Goal: Transaction & Acquisition: Purchase product/service

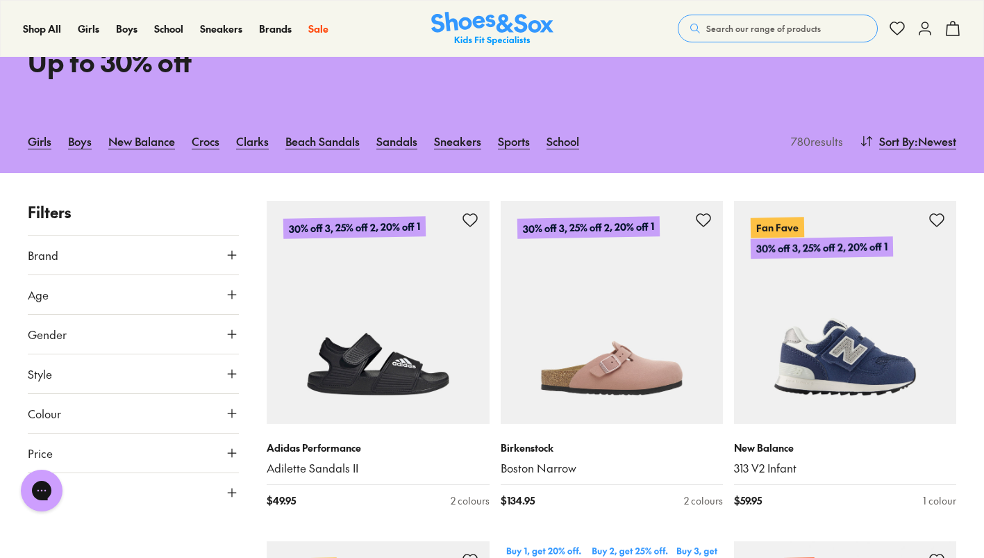
click at [235, 294] on use at bounding box center [232, 295] width 8 height 8
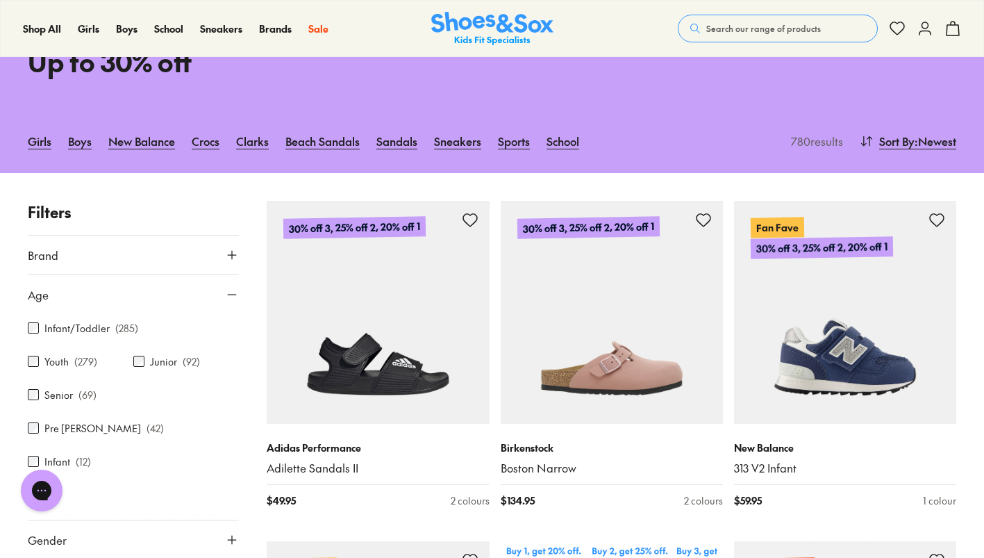
scroll to position [3, 0]
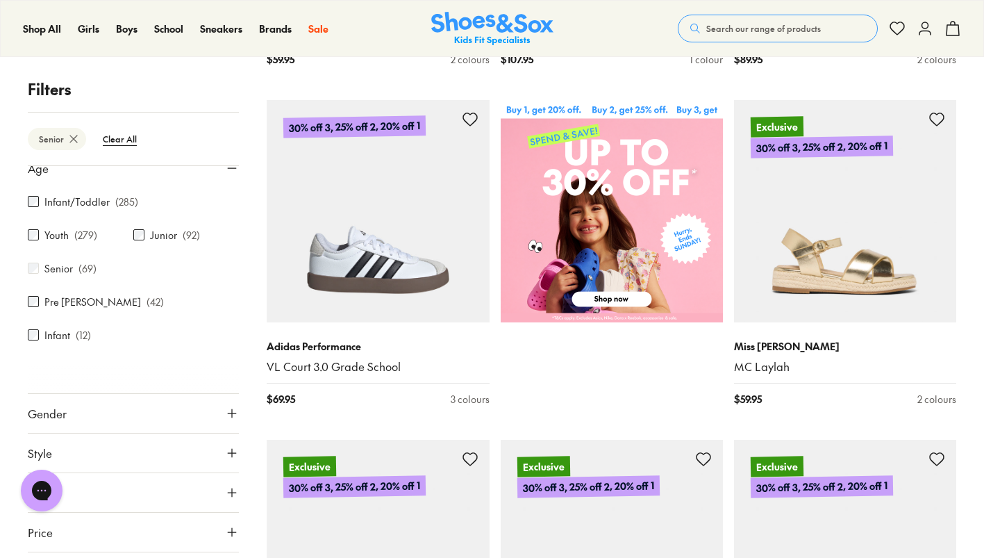
scroll to position [696, 0]
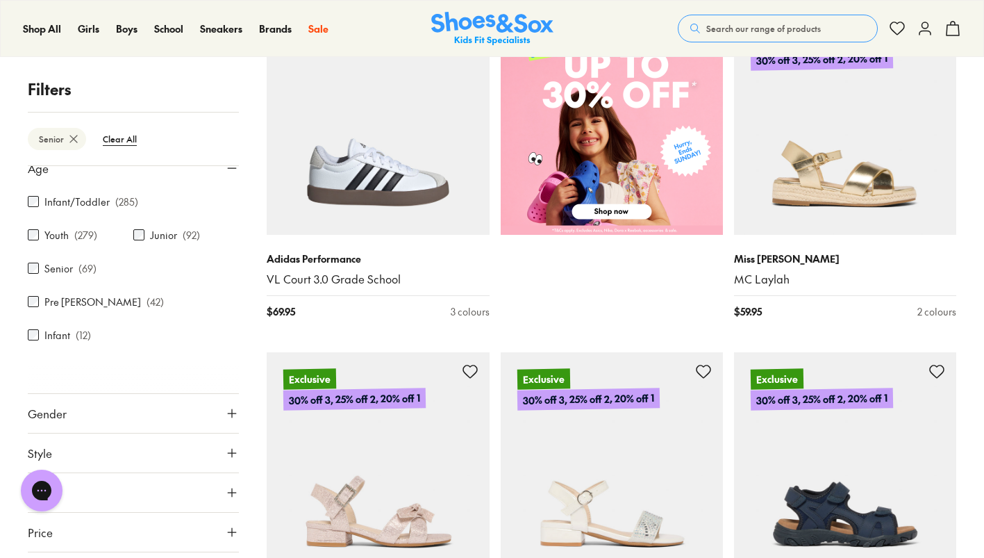
click at [229, 446] on icon at bounding box center [232, 453] width 14 height 14
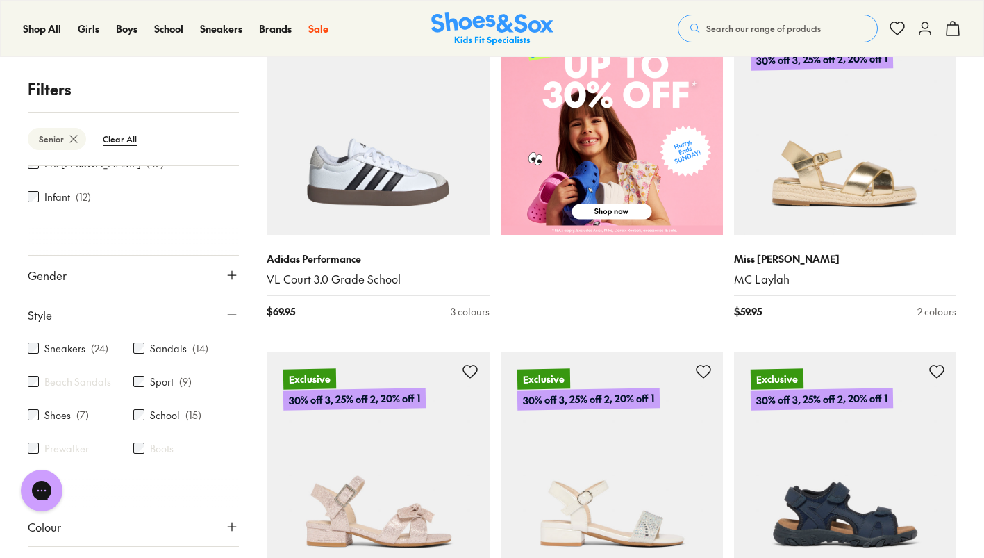
scroll to position [203, 0]
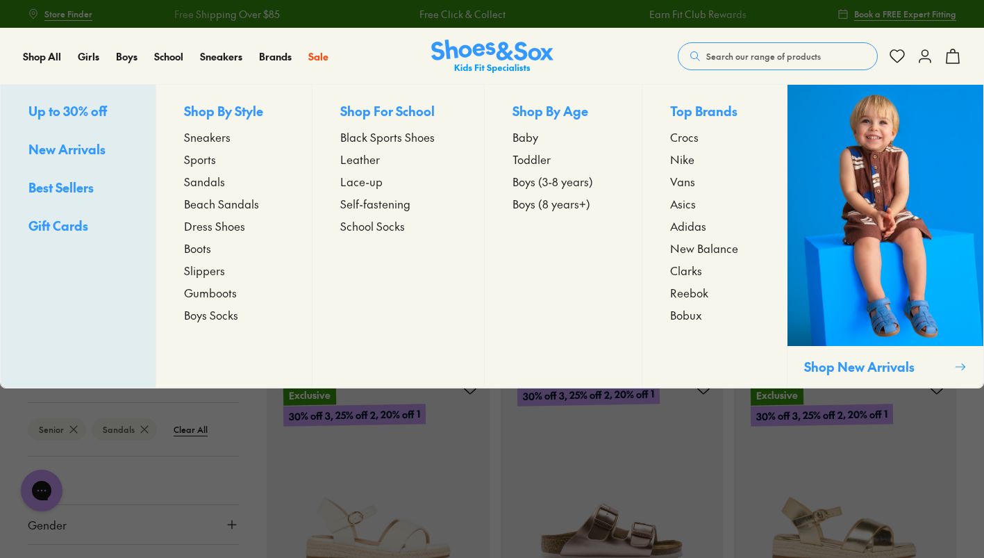
click at [210, 210] on span "Beach Sandals" at bounding box center [221, 203] width 75 height 17
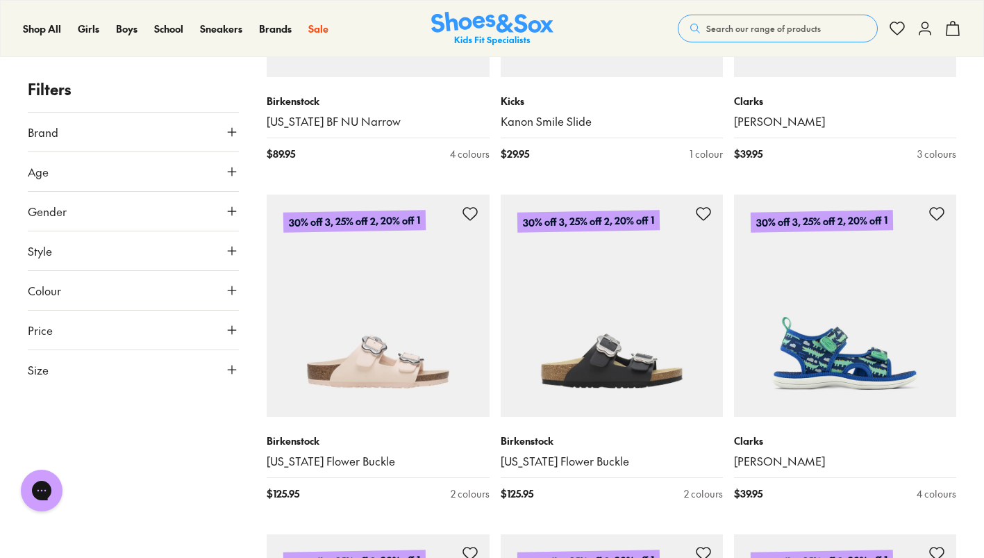
scroll to position [2130, 0]
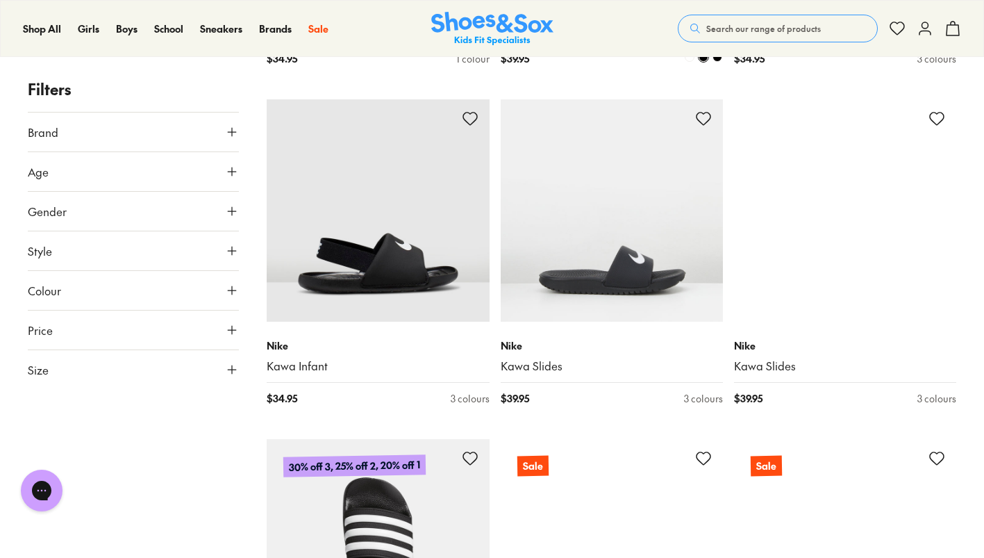
scroll to position [5961, 0]
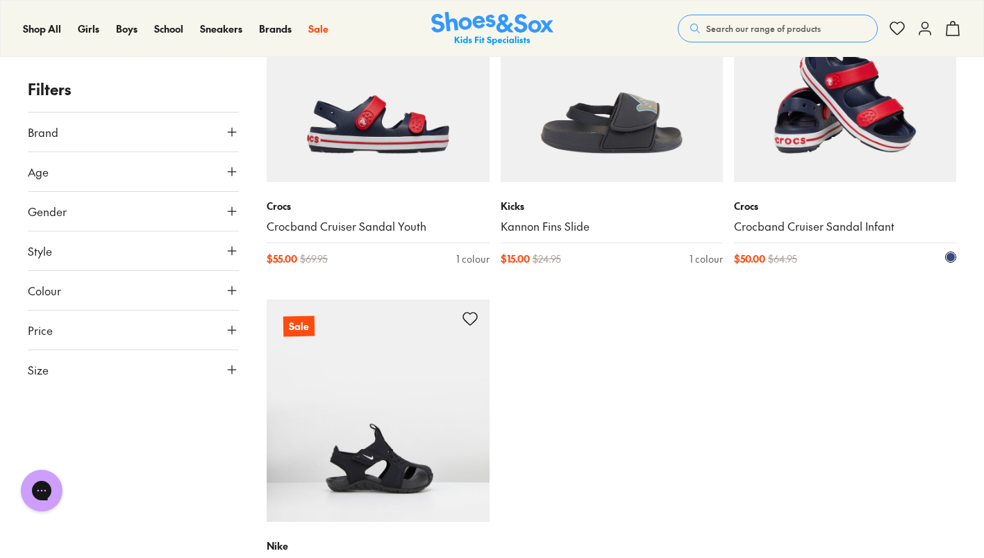
type input "***"
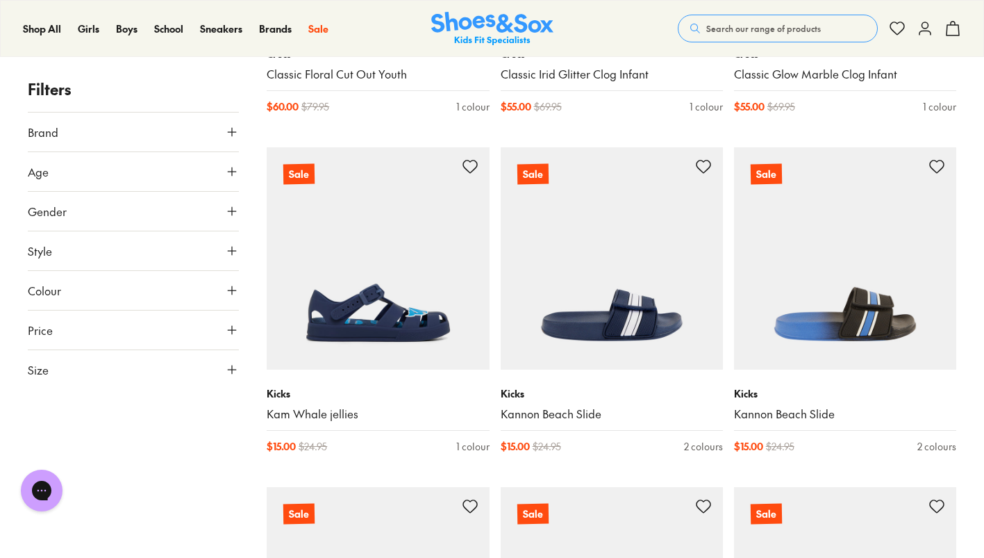
scroll to position [9329, 0]
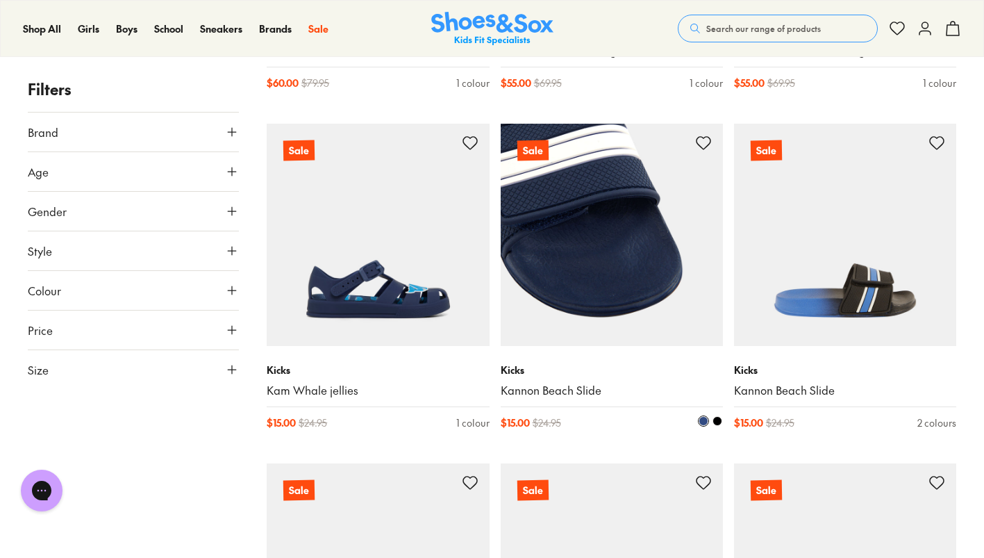
click at [661, 272] on img at bounding box center [612, 235] width 222 height 222
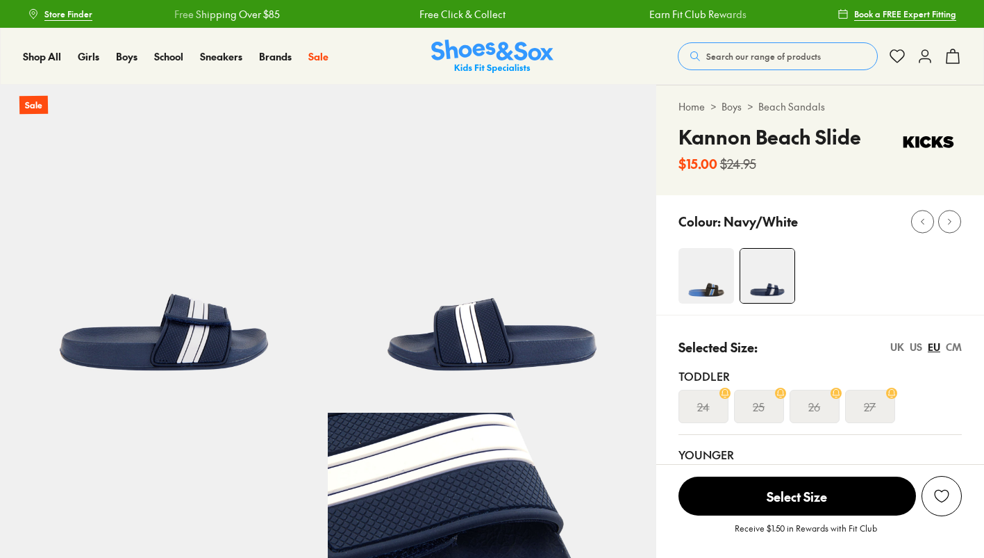
select select "*"
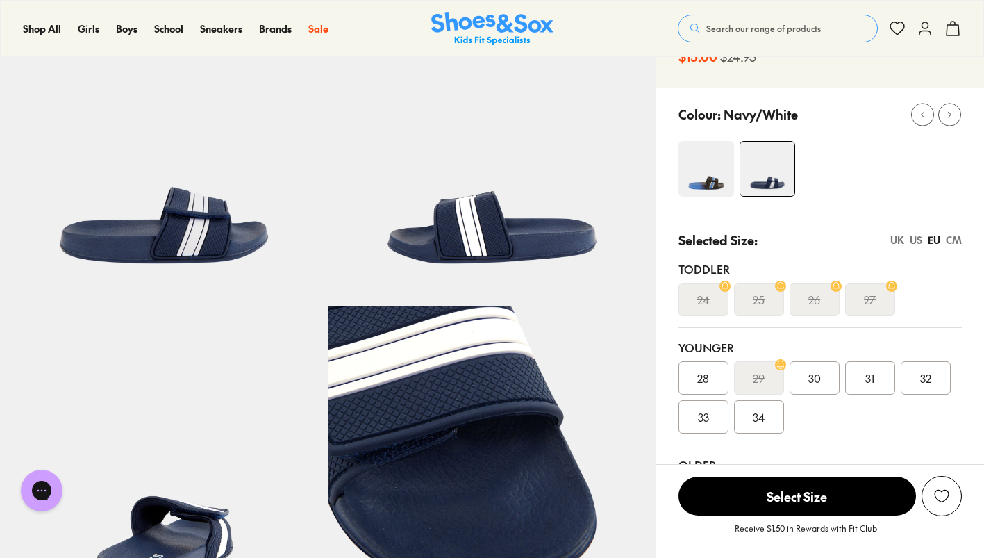
scroll to position [90, 0]
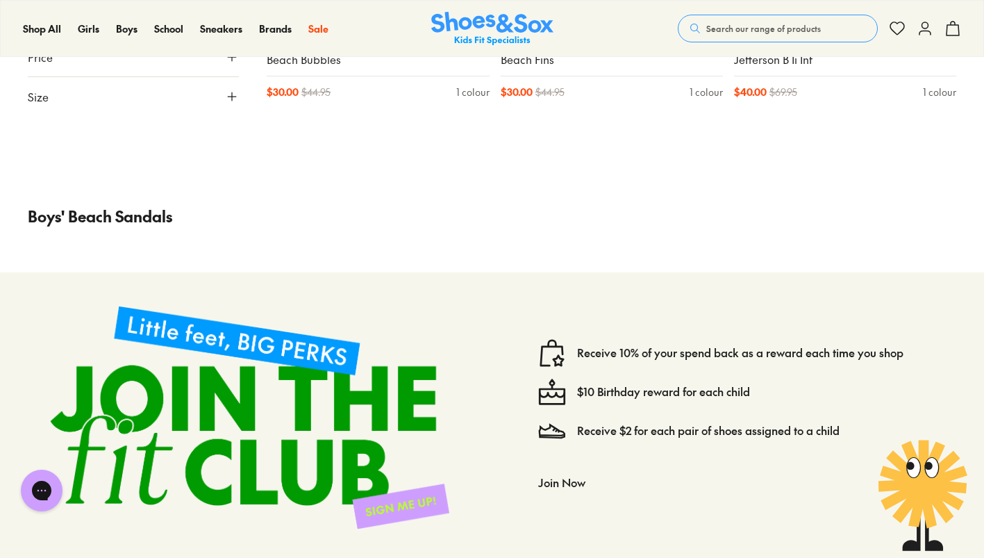
type input "***"
